Goal: Check status: Check status

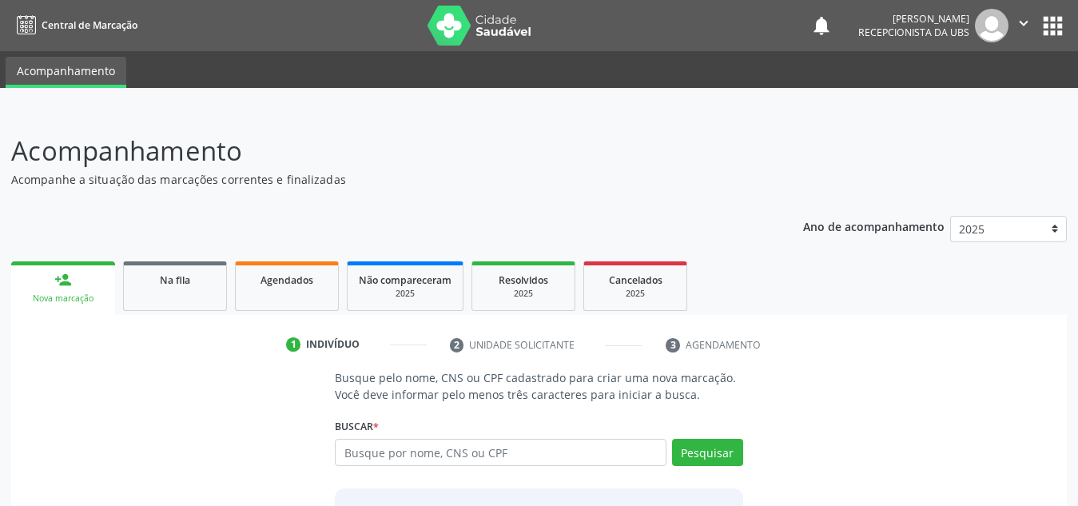
click at [439, 439] on input "text" at bounding box center [501, 452] width 332 height 27
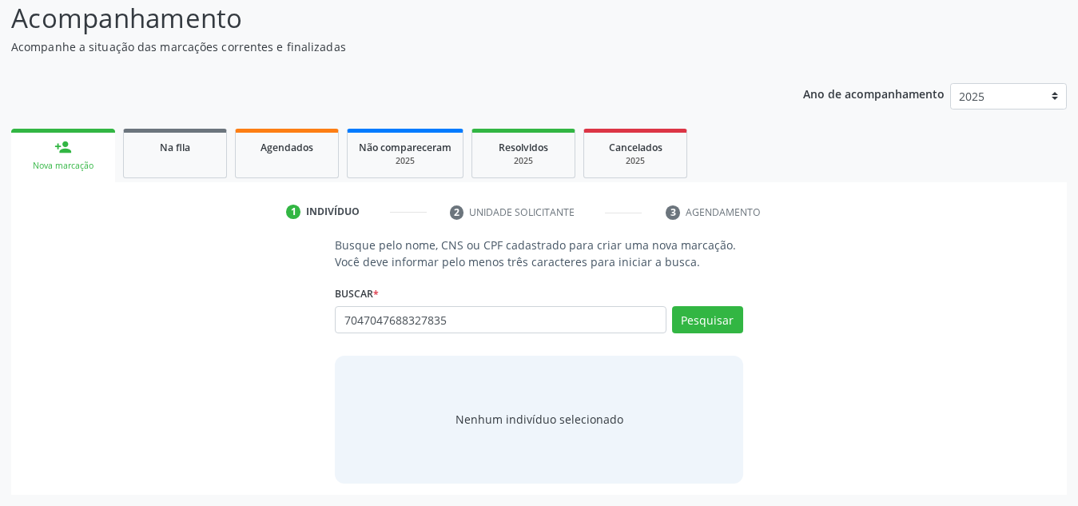
type input "7047047688327835"
click at [473, 323] on input "7047047688327835" at bounding box center [501, 319] width 332 height 27
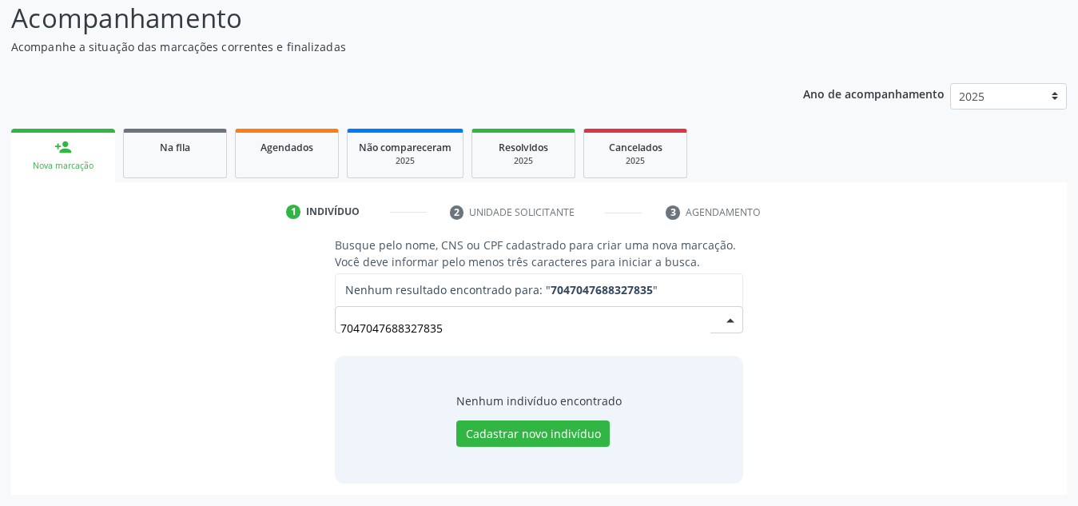
click at [473, 323] on input "7047047688327835" at bounding box center [525, 328] width 370 height 32
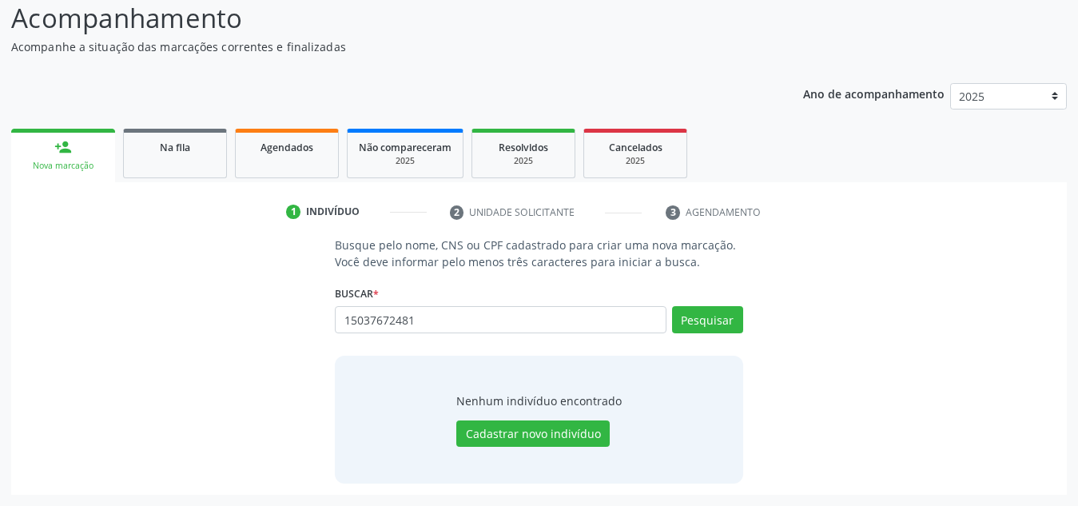
type input "15037672481"
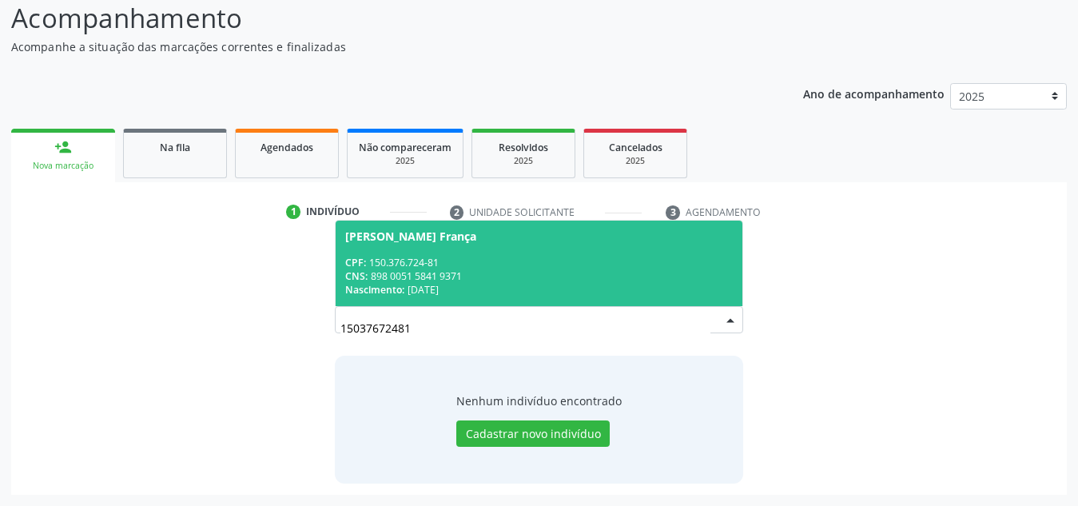
click at [524, 253] on span "[PERSON_NAME] França CPF: 150.376.724-81 CNS: 898 0051 5841 9371 Nascimento: [D…" at bounding box center [539, 263] width 407 height 85
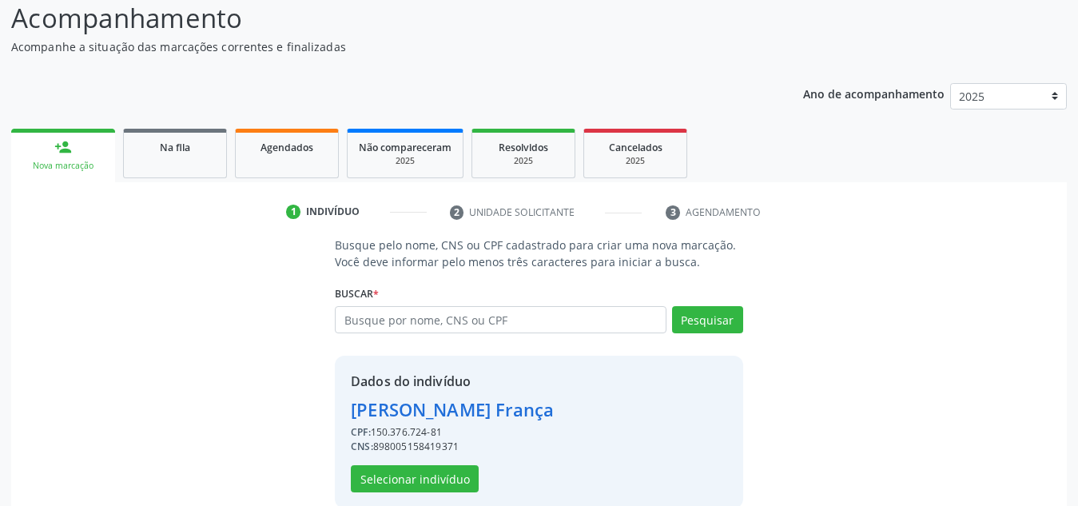
scroll to position [157, 0]
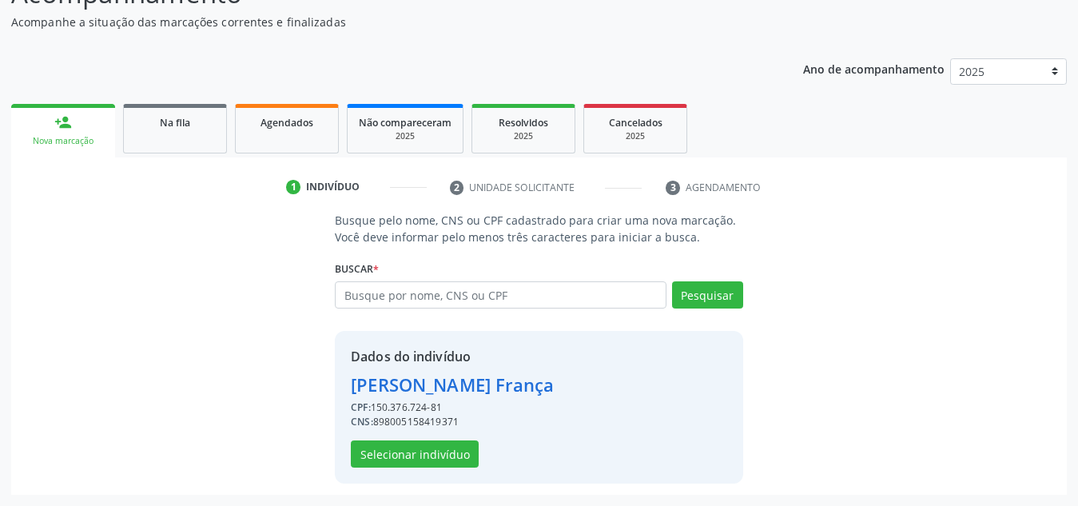
drag, startPoint x: 444, startPoint y: 406, endPoint x: 375, endPoint y: 399, distance: 69.8
click at [375, 399] on div "Dados do indivíduo [PERSON_NAME] França CPF: 150.376.724-81 CNS: 89800515841937…" at bounding box center [452, 407] width 203 height 121
copy div "150.376.724-81"
click at [421, 460] on button "Selecionar indivíduo" at bounding box center [415, 453] width 128 height 27
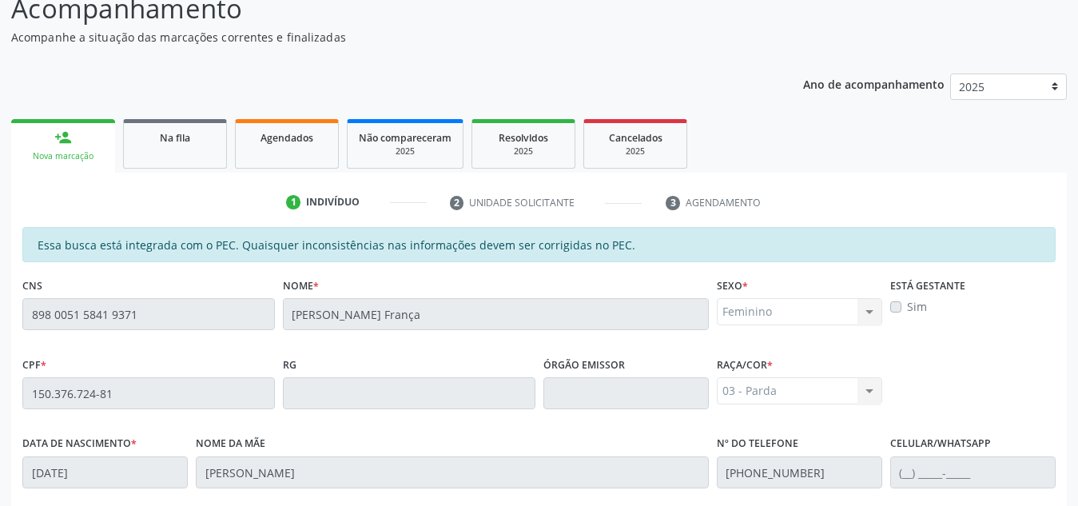
scroll to position [0, 0]
